Goal: Entertainment & Leisure: Consume media (video, audio)

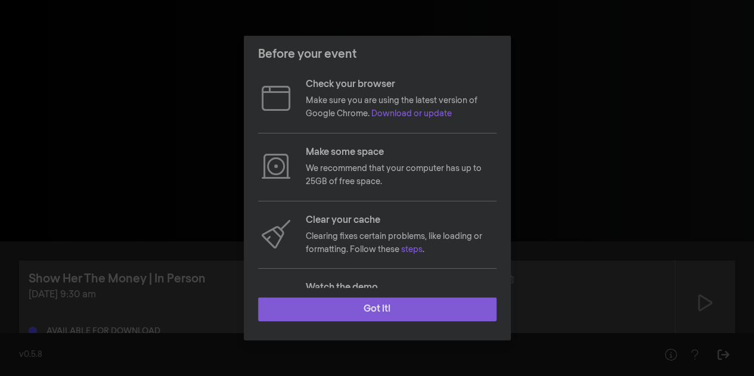
click at [375, 310] on button "Got it!" at bounding box center [377, 309] width 238 height 24
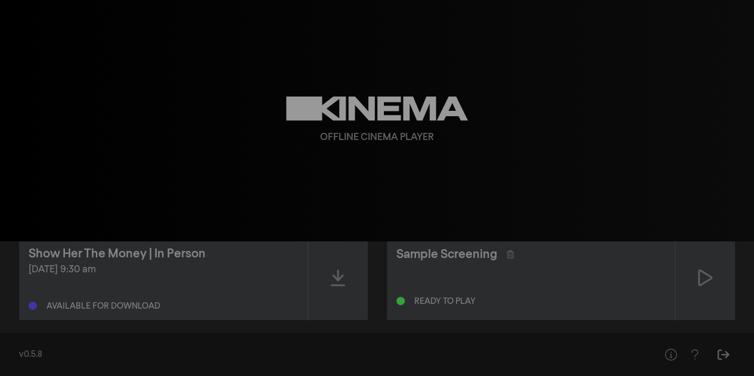
scroll to position [39, 0]
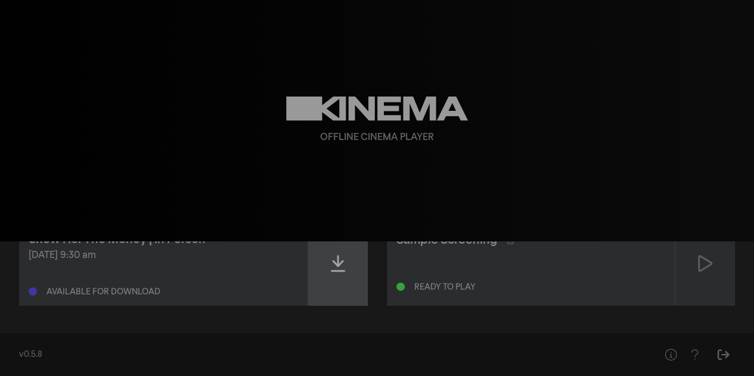
click at [343, 257] on icon at bounding box center [338, 263] width 14 height 19
click at [340, 260] on icon at bounding box center [338, 263] width 14 height 17
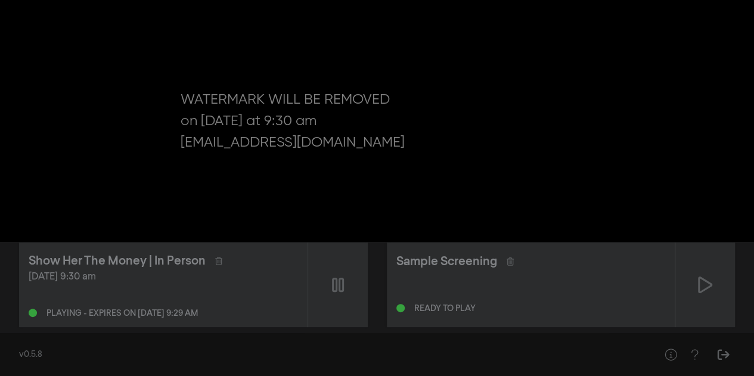
scroll to position [0, 0]
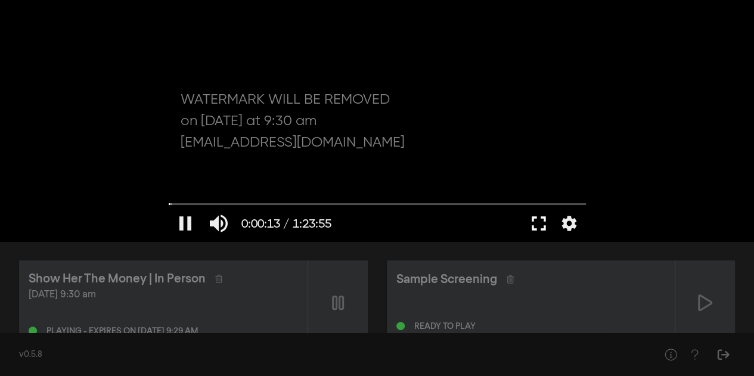
click at [538, 223] on button "fullscreen" at bounding box center [538, 224] width 33 height 36
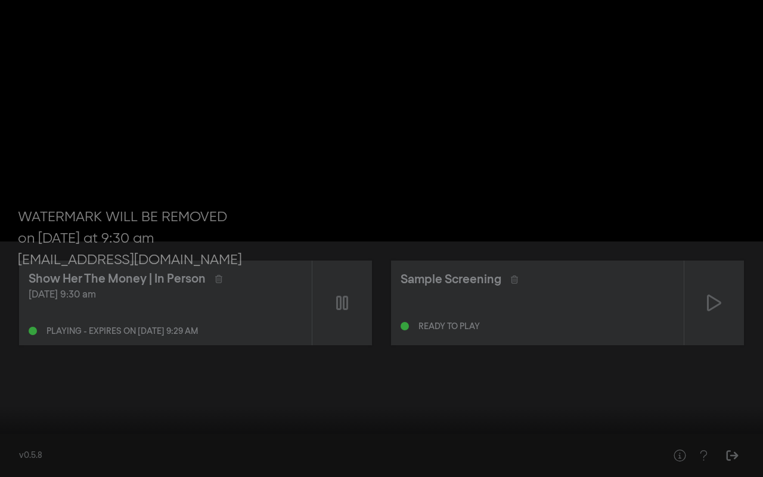
click at [714, 375] on button "fullscreen_exit" at bounding box center [709, 459] width 33 height 36
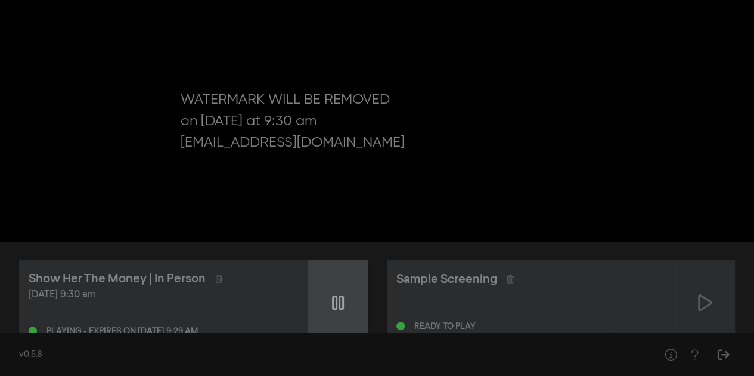
click at [343, 306] on div at bounding box center [338, 302] width 60 height 85
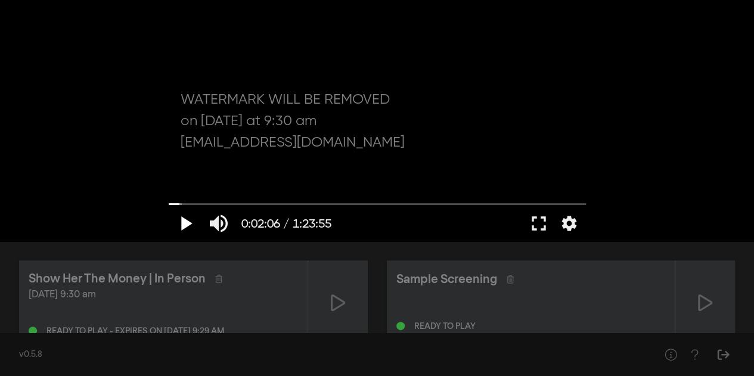
click at [183, 223] on button "play_arrow" at bounding box center [185, 224] width 33 height 36
drag, startPoint x: 189, startPoint y: 204, endPoint x: 170, endPoint y: 204, distance: 19.1
click at [170, 204] on input "Seek" at bounding box center [377, 203] width 417 height 7
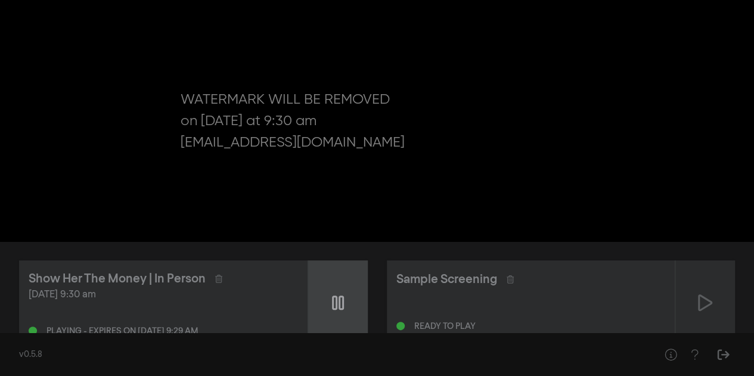
click at [341, 302] on icon at bounding box center [338, 302] width 12 height 19
type input "4.480334"
